Goal: Information Seeking & Learning: Learn about a topic

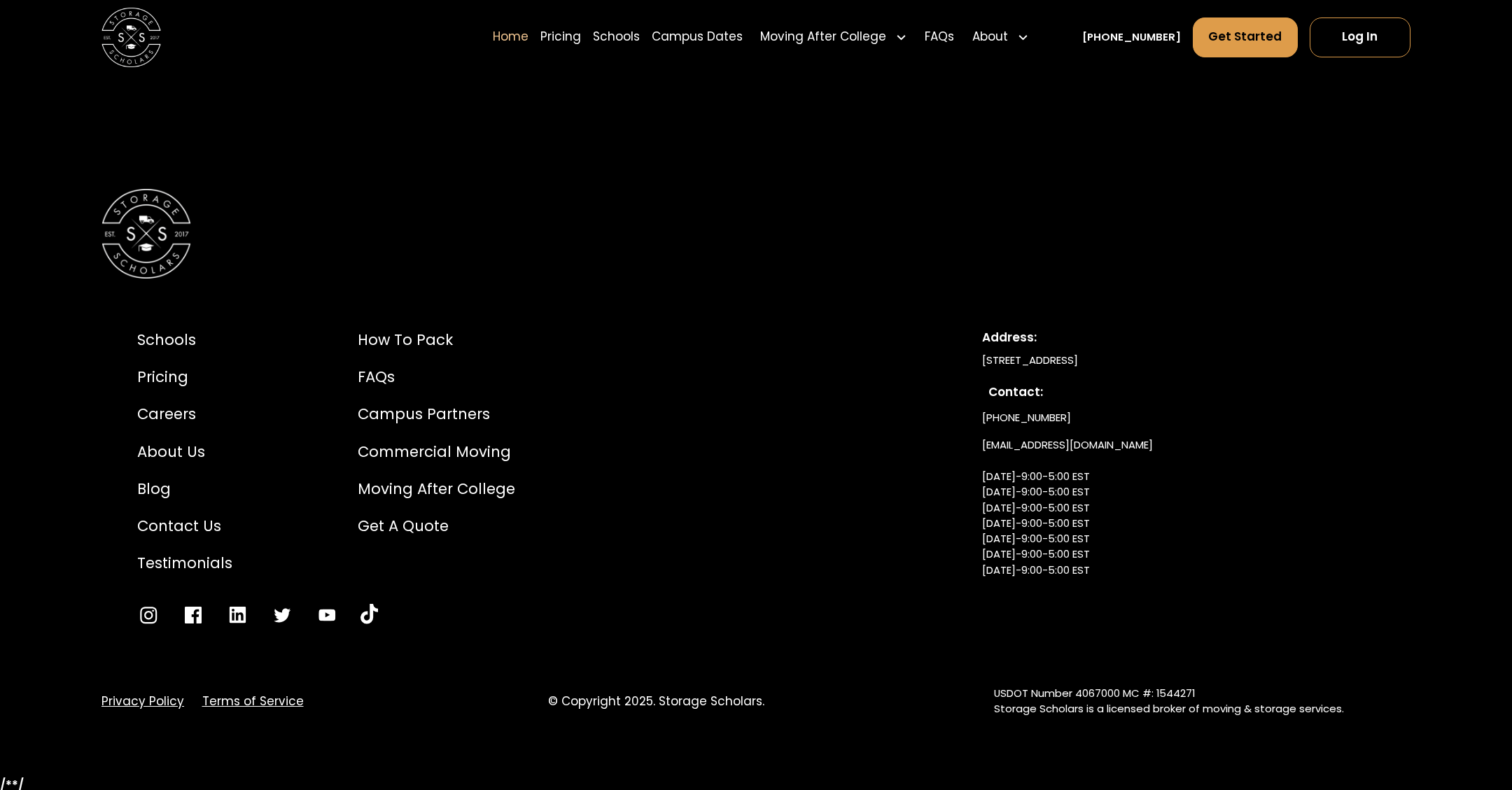
scroll to position [5007, 0]
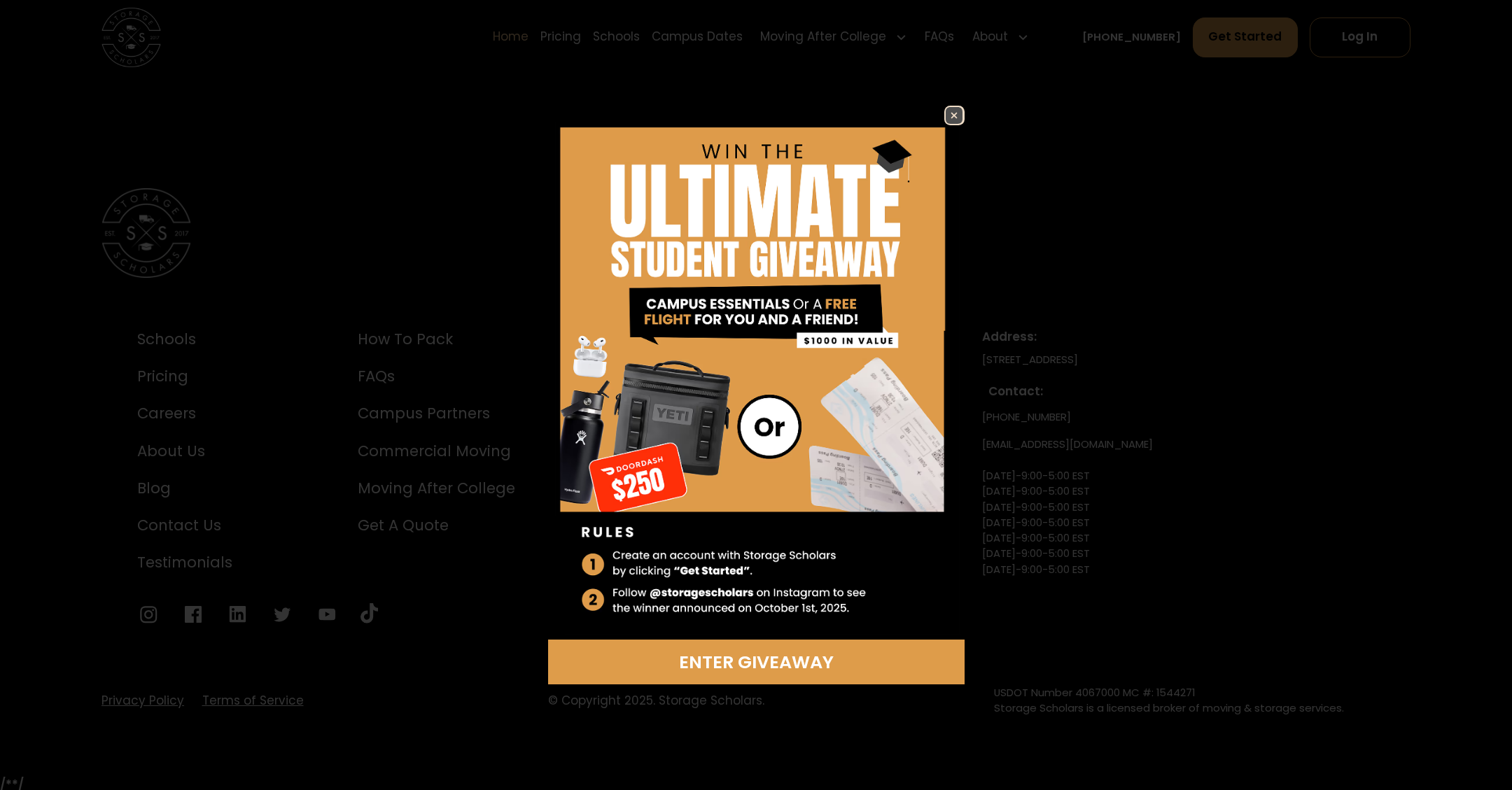
click at [954, 110] on img at bounding box center [955, 116] width 17 height 17
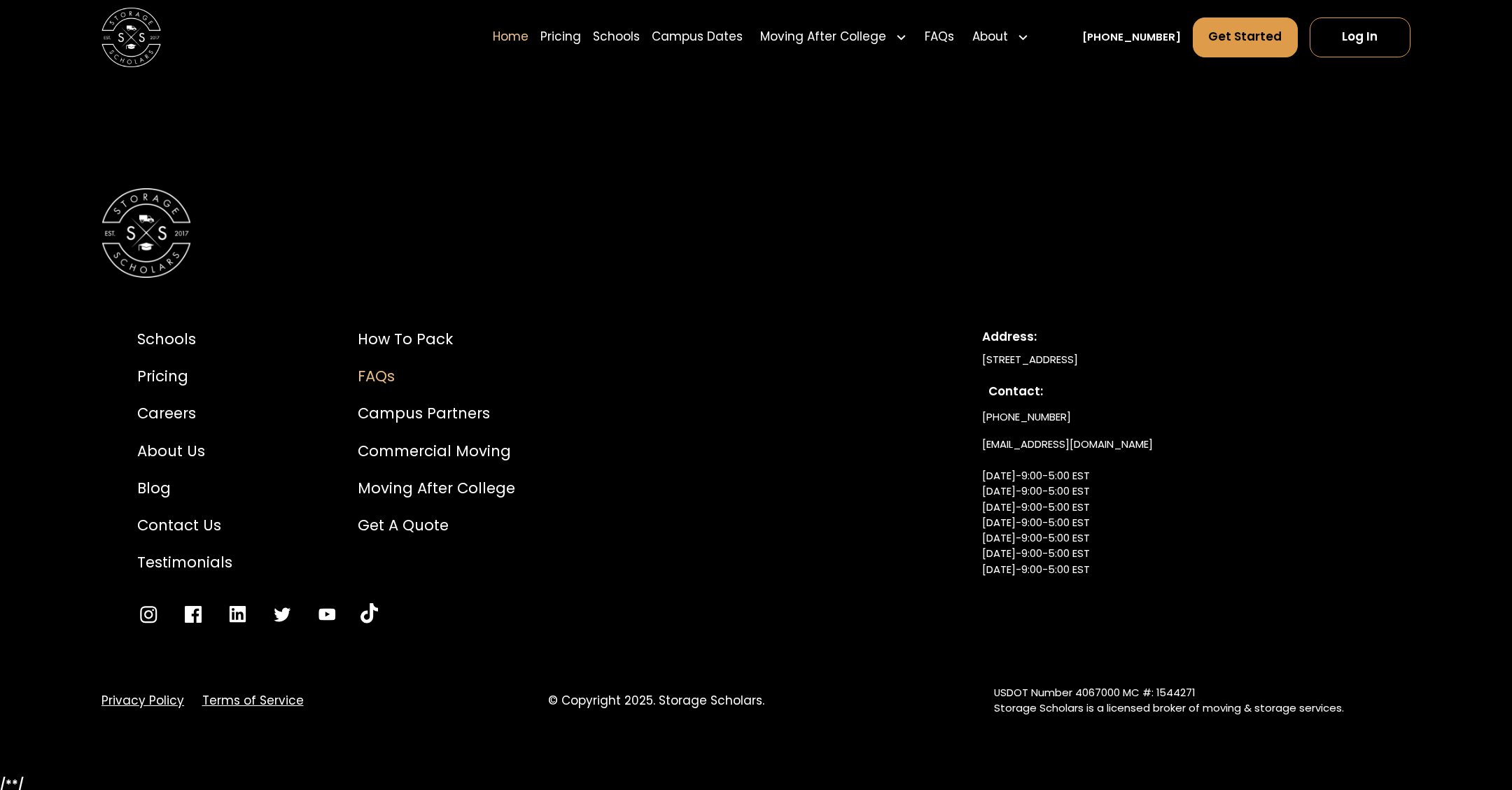
click at [382, 378] on div "FAQs" at bounding box center [437, 377] width 157 height 22
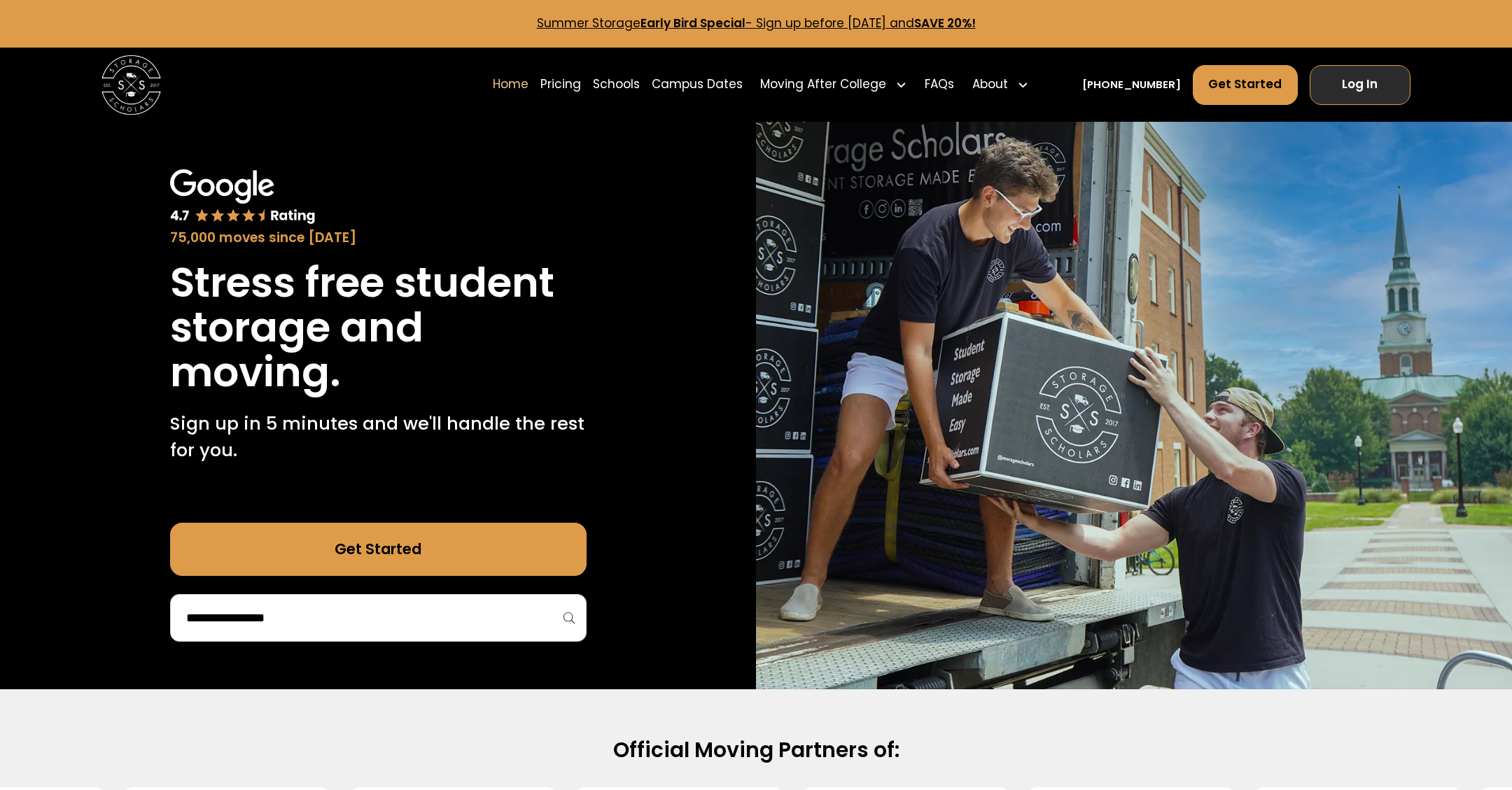
click at [1359, 90] on link "Log In" at bounding box center [1361, 85] width 102 height 40
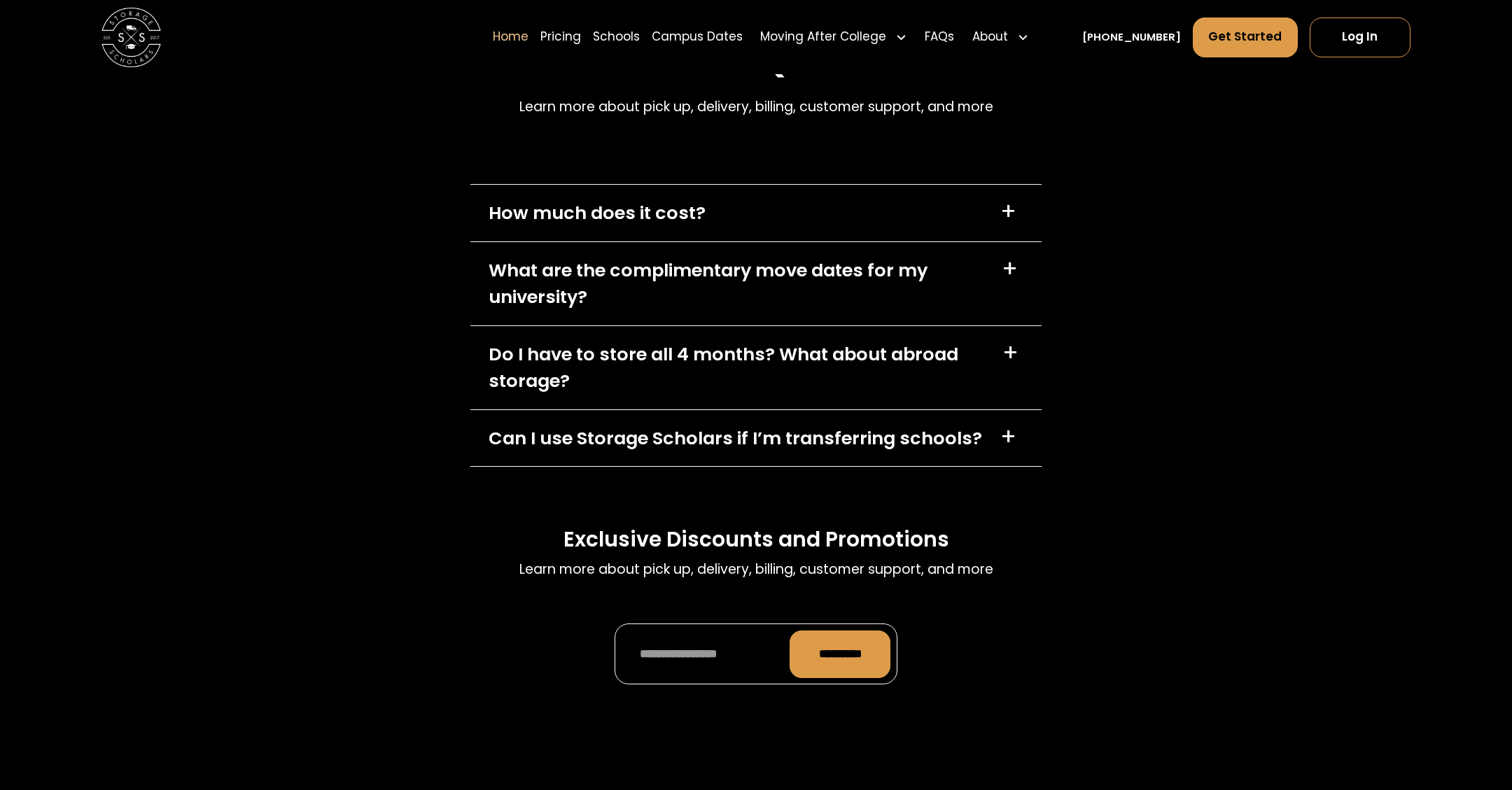
scroll to position [5007, 0]
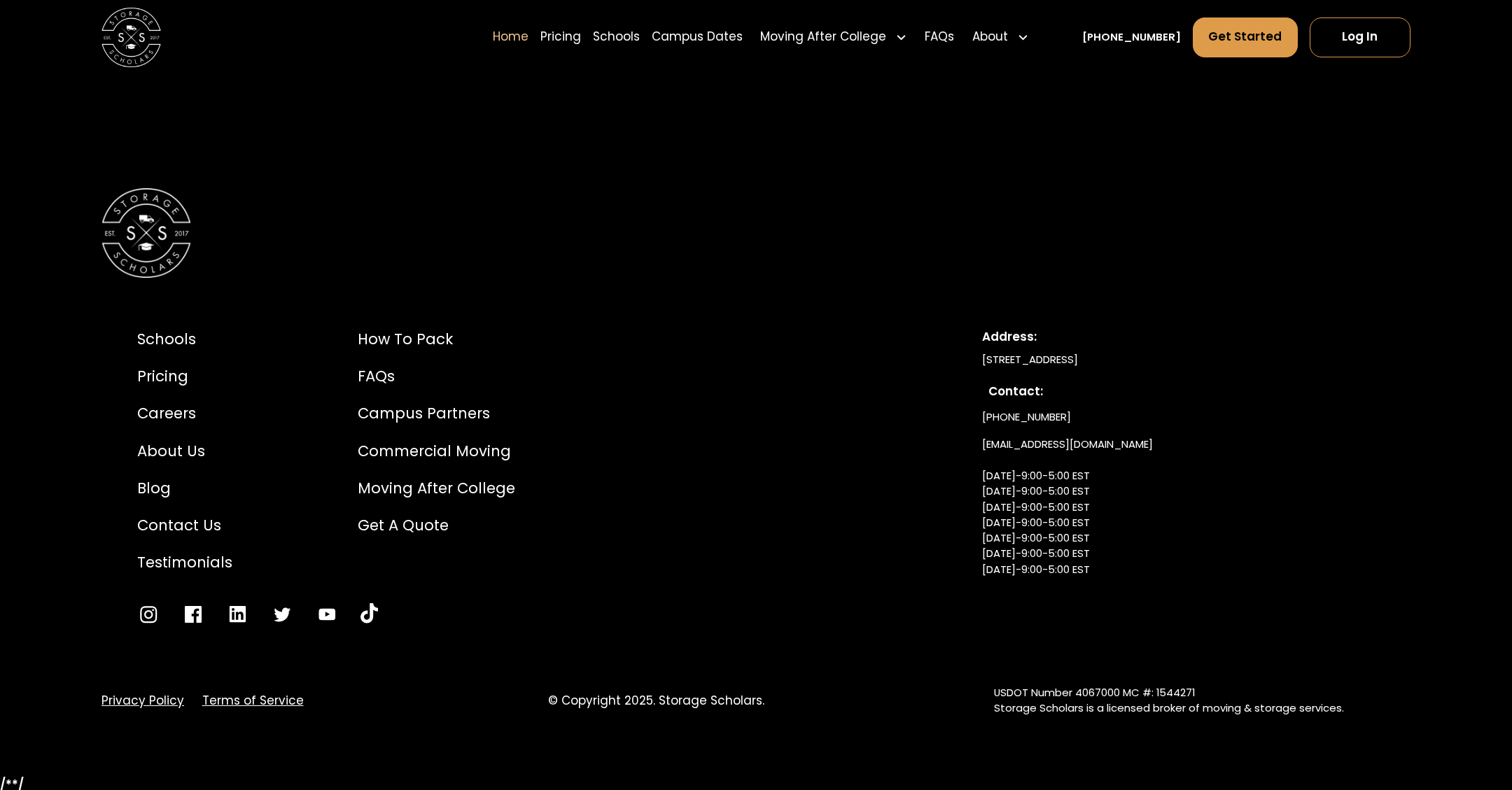
click at [269, 700] on link "Terms of Service" at bounding box center [252, 701] width 102 height 18
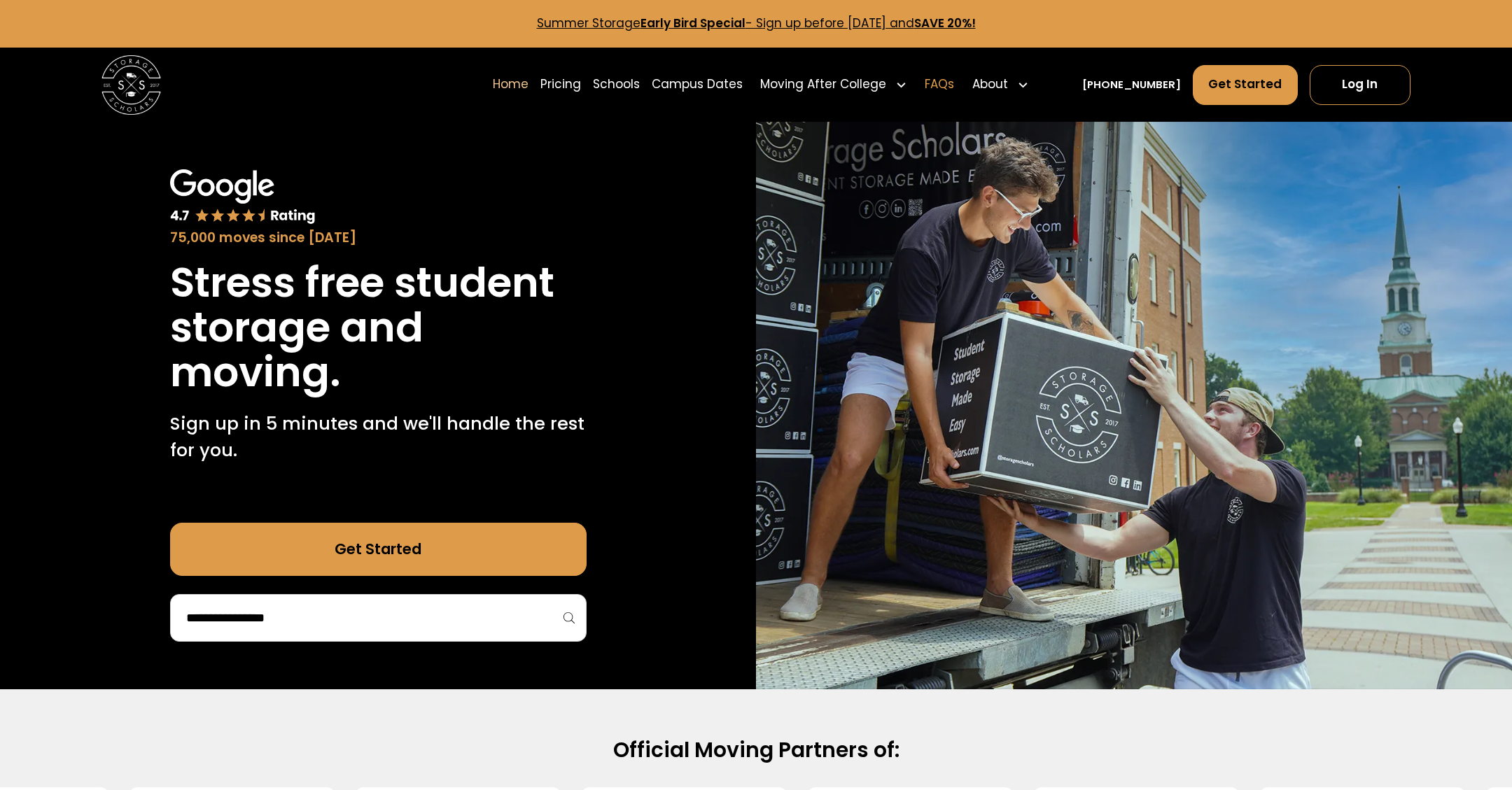
click at [955, 79] on link "FAQs" at bounding box center [939, 84] width 29 height 42
